Goal: Task Accomplishment & Management: Use online tool/utility

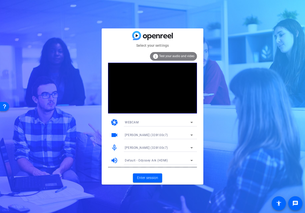
click at [166, 148] on div "EMEET Piko+ (328f:00c7)" at bounding box center [158, 148] width 66 height 6
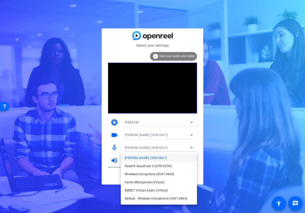
click at [157, 198] on span "Default - Wireless microphone (3547:0405)" at bounding box center [156, 199] width 63 height 6
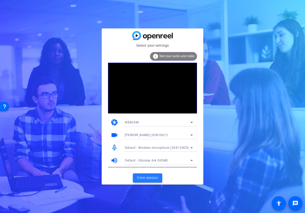
click at [153, 175] on button "Enter session" at bounding box center [147, 178] width 29 height 9
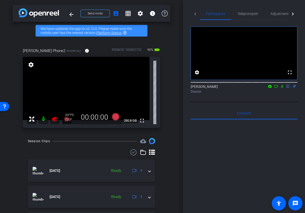
click at [56, 121] on icon at bounding box center [55, 119] width 6 height 6
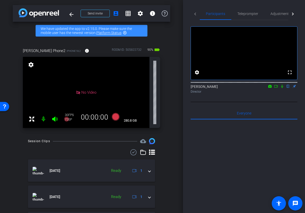
scroll to position [6, 0]
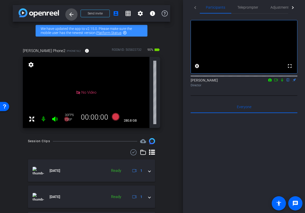
click at [68, 14] on span at bounding box center [71, 14] width 12 height 12
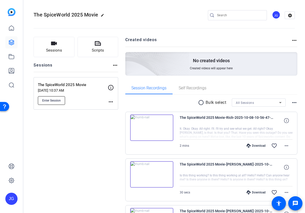
click at [58, 99] on span "Enter Session" at bounding box center [51, 101] width 19 height 4
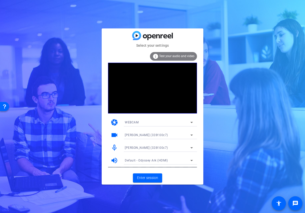
click at [191, 146] on icon at bounding box center [192, 148] width 6 height 6
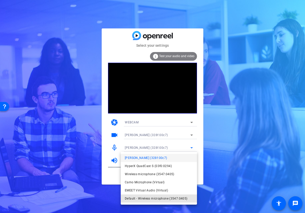
click at [170, 197] on span "Default - Wireless microphone (3547:0405)" at bounding box center [156, 199] width 63 height 6
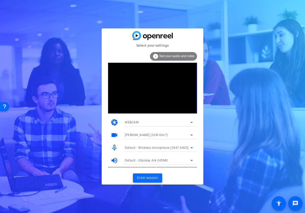
click at [153, 176] on span "Enter session" at bounding box center [147, 177] width 21 height 5
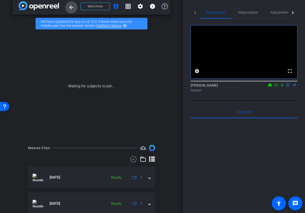
scroll to position [12, 0]
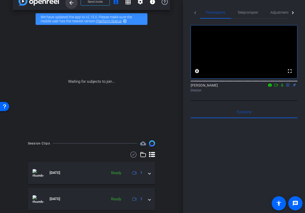
click at [72, 10] on div "arrow_back The SpiceWorld 2025 Movie Back to project Send invite account_box gr…" at bounding box center [91, 94] width 183 height 213
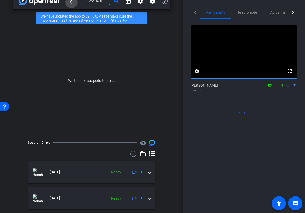
click at [70, 5] on mat-icon "arrow_back" at bounding box center [71, 2] width 6 height 6
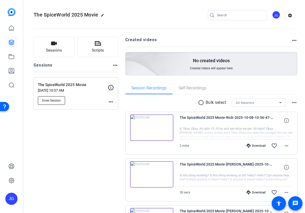
click at [55, 101] on span "Enter Session" at bounding box center [51, 101] width 19 height 4
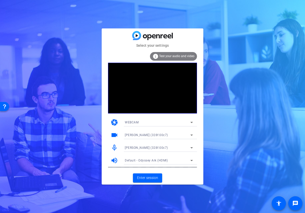
click at [191, 149] on icon at bounding box center [192, 148] width 6 height 6
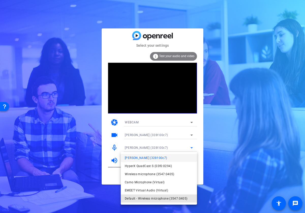
click at [165, 198] on span "Default - Wireless microphone (3547:0405)" at bounding box center [156, 199] width 63 height 6
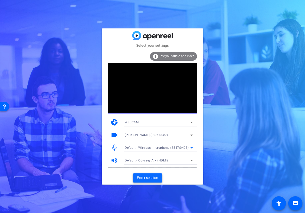
click at [152, 176] on span "Enter session" at bounding box center [147, 177] width 21 height 5
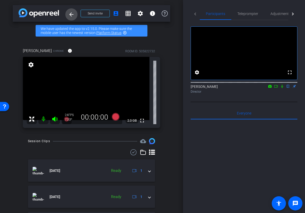
click at [75, 15] on span at bounding box center [71, 14] width 12 height 12
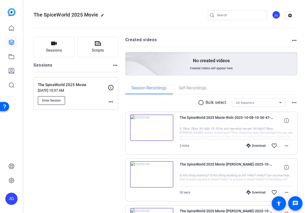
click at [57, 98] on button "Enter Session" at bounding box center [51, 100] width 27 height 9
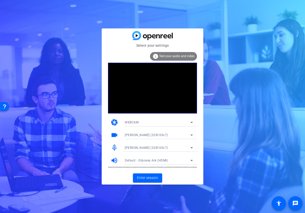
click at [194, 147] on icon at bounding box center [192, 148] width 6 height 6
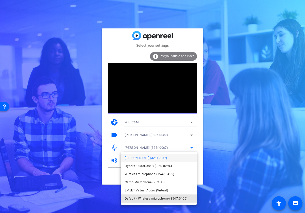
click at [169, 197] on span "Default - Wireless microphone (3547:0405)" at bounding box center [156, 199] width 63 height 6
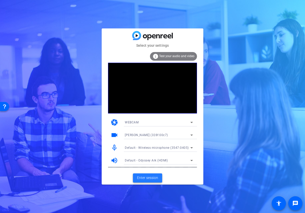
click at [158, 181] on span at bounding box center [147, 178] width 29 height 12
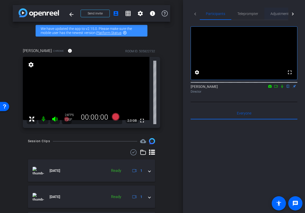
click at [281, 14] on span "Adjustments" at bounding box center [281, 14] width 20 height 4
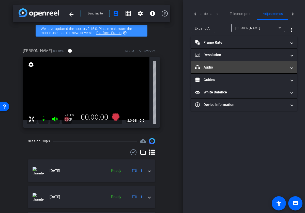
click at [291, 66] on span at bounding box center [292, 67] width 2 height 5
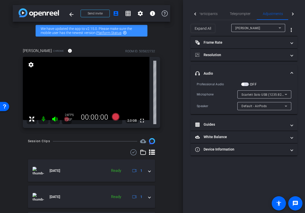
click at [288, 94] on icon at bounding box center [286, 95] width 6 height 6
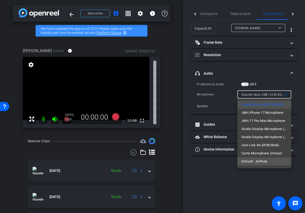
click at [265, 160] on span "Default - AirPods" at bounding box center [255, 162] width 26 height 6
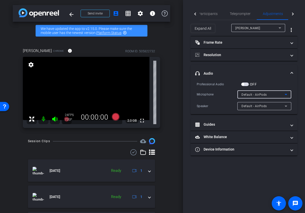
click at [286, 95] on icon at bounding box center [286, 94] width 3 height 1
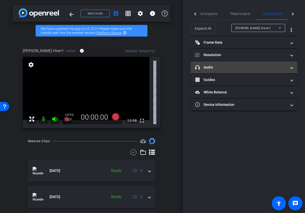
click at [294, 68] on mat-expansion-panel-header "headphone icon Audio" at bounding box center [244, 67] width 107 height 12
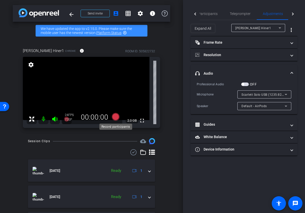
click at [117, 119] on icon at bounding box center [116, 117] width 8 height 8
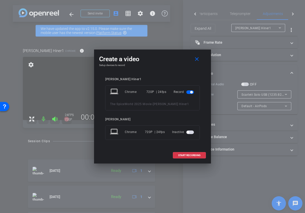
drag, startPoint x: 189, startPoint y: 132, endPoint x: 190, endPoint y: 136, distance: 4.0
click at [189, 132] on span "button" at bounding box center [188, 132] width 3 height 3
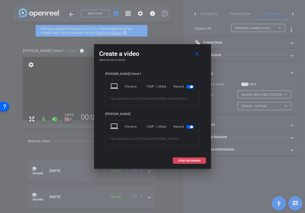
click at [186, 161] on span "START RECORDING" at bounding box center [189, 161] width 22 height 3
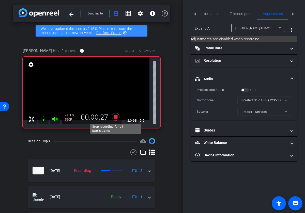
click at [117, 117] on icon at bounding box center [116, 117] width 8 height 8
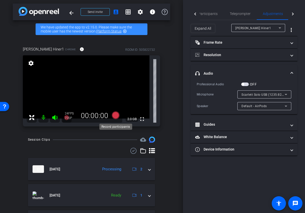
scroll to position [2, 0]
click at [113, 116] on icon at bounding box center [116, 115] width 8 height 8
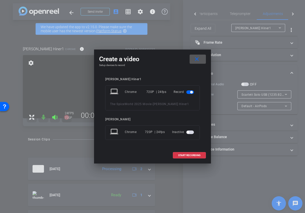
click at [187, 132] on span "button" at bounding box center [188, 132] width 3 height 3
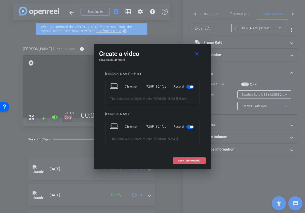
click at [194, 160] on span "START RECORDING" at bounding box center [189, 161] width 22 height 3
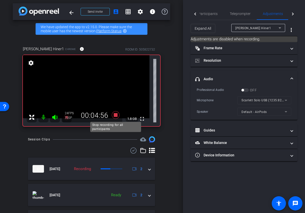
click at [118, 116] on icon at bounding box center [116, 115] width 12 height 9
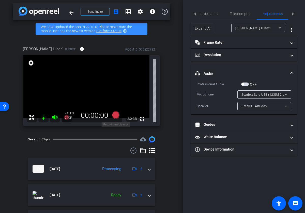
click at [114, 116] on icon at bounding box center [116, 115] width 8 height 8
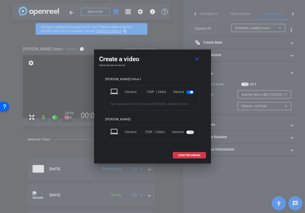
click at [190, 131] on span "button" at bounding box center [190, 133] width 8 height 4
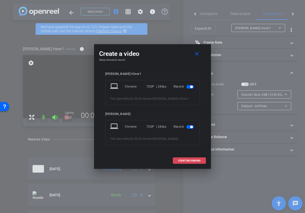
click at [190, 159] on span at bounding box center [189, 161] width 33 height 12
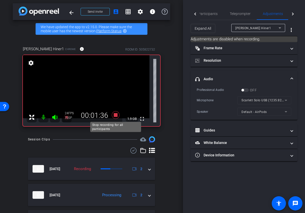
click at [117, 116] on icon at bounding box center [116, 115] width 8 height 8
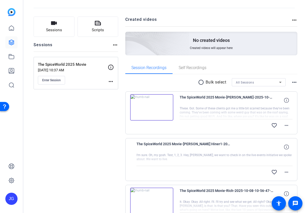
scroll to position [23, 0]
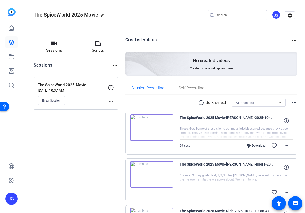
click at [152, 175] on img at bounding box center [151, 174] width 43 height 26
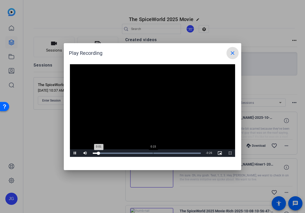
click at [154, 153] on div "Loaded : 100.00% 0:15 0:01" at bounding box center [147, 153] width 108 height 1
click at [181, 152] on div "Loaded : 100.00% 0:22 0:18" at bounding box center [146, 154] width 113 height 8
drag, startPoint x: 232, startPoint y: 52, endPoint x: 231, endPoint y: 55, distance: 3.8
click at [232, 52] on mat-icon "close" at bounding box center [233, 53] width 6 height 6
